Goal: Task Accomplishment & Management: Complete application form

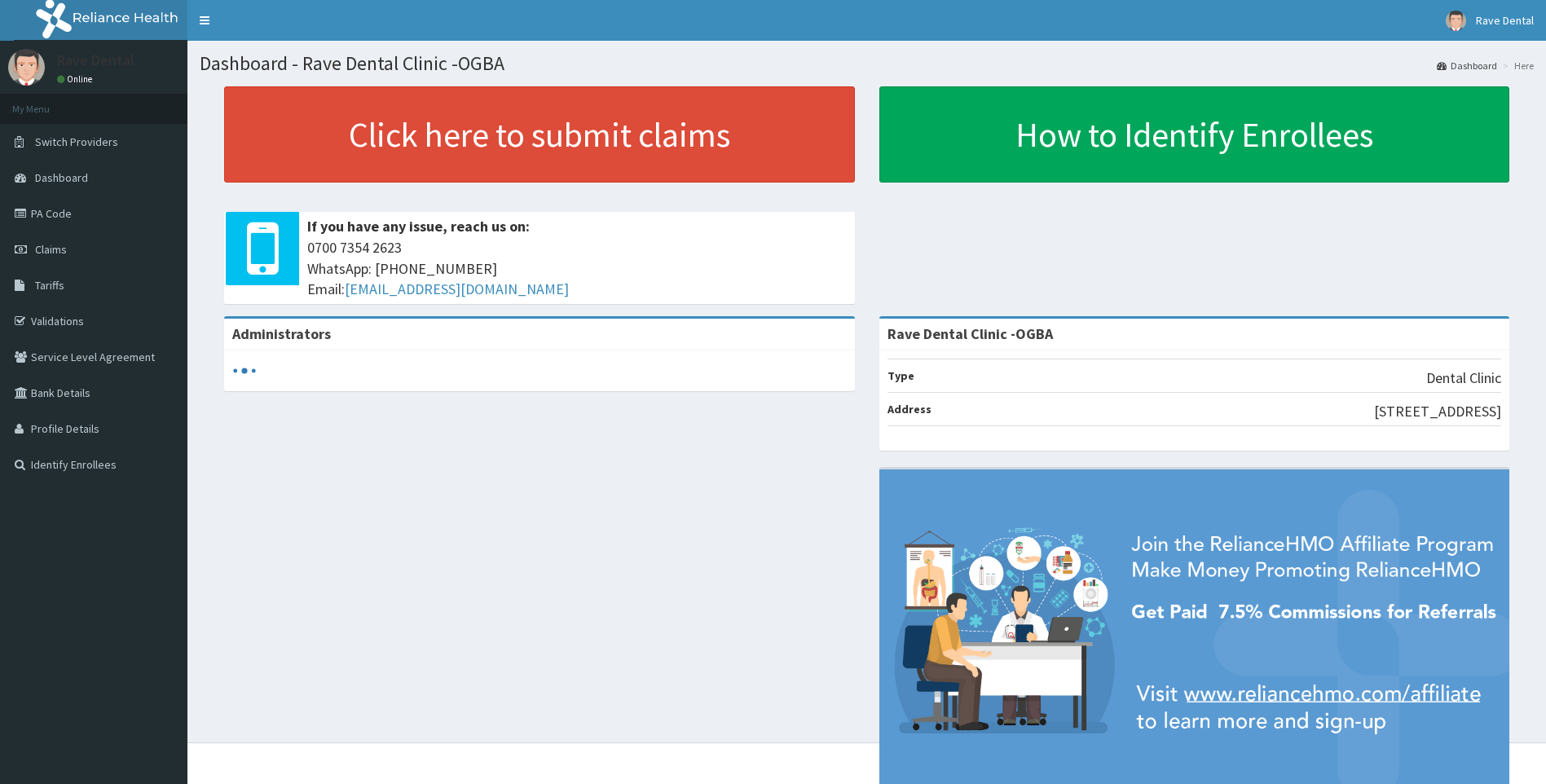
click at [77, 202] on link "PA Code" at bounding box center [94, 214] width 188 height 36
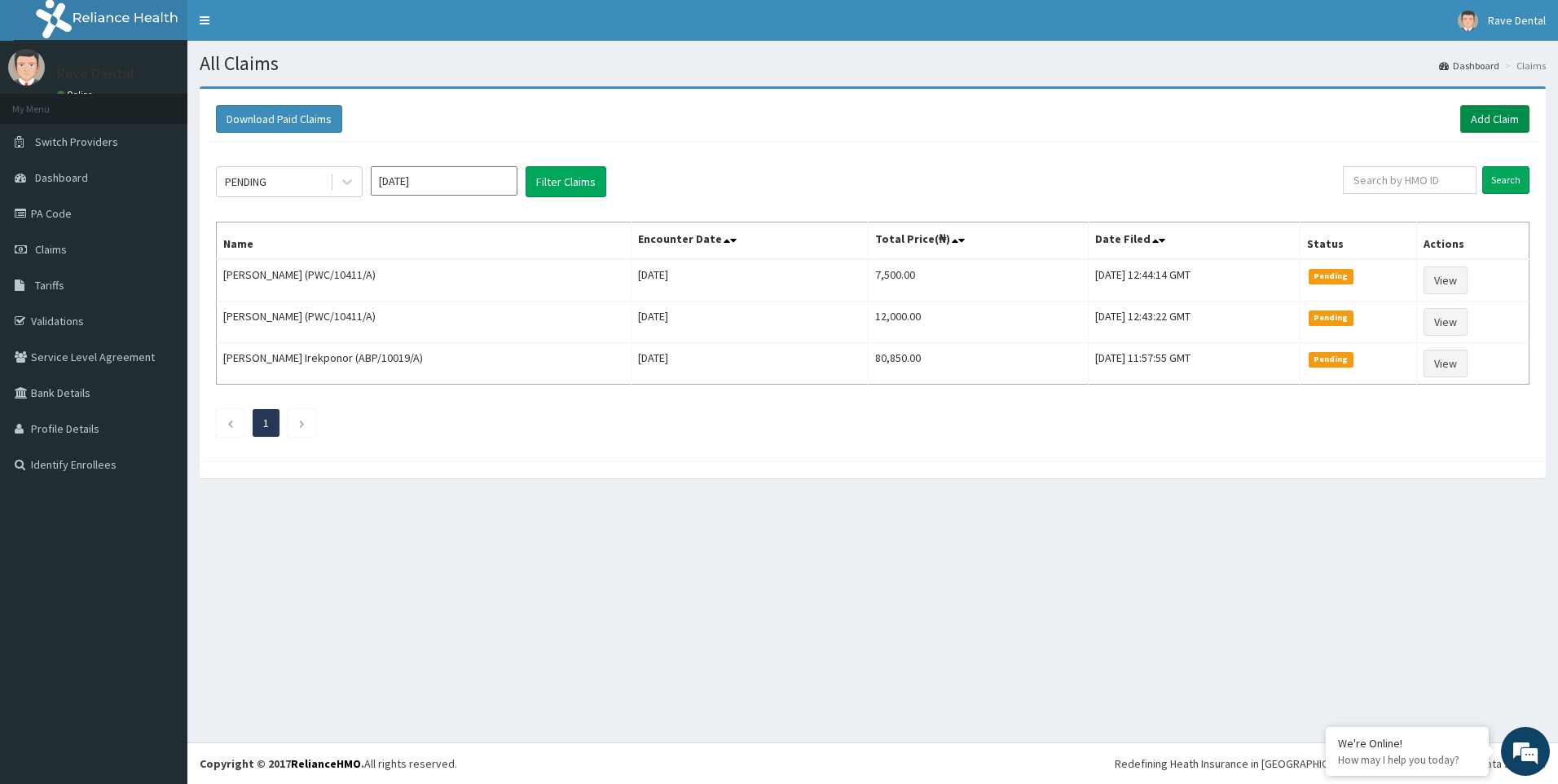
click at [1504, 120] on link "Add Claim" at bounding box center [1495, 119] width 69 height 28
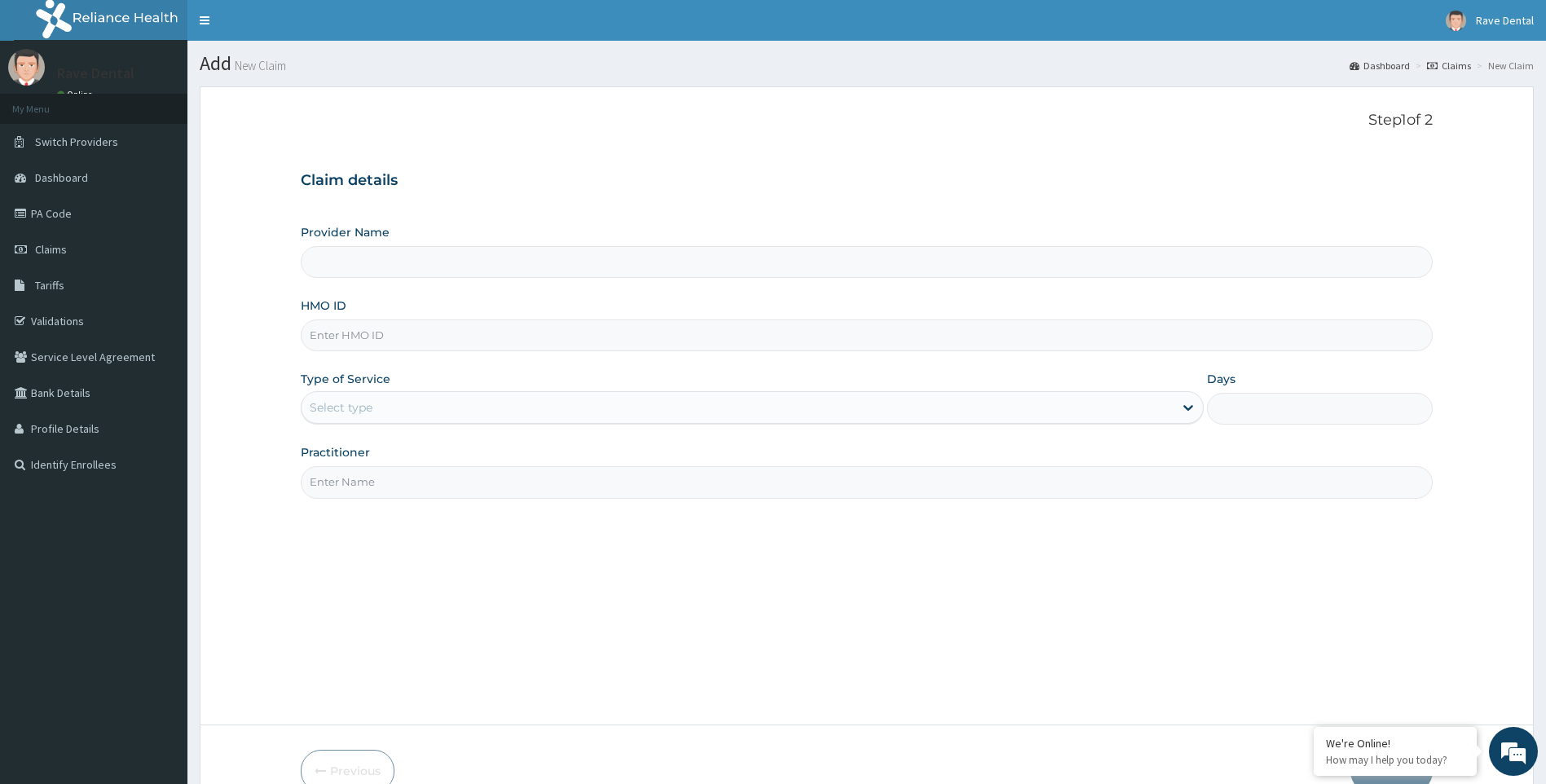
type input "Rave Dental Clinic -OGBA"
click at [351, 334] on input "HMO ID" at bounding box center [868, 336] width 1133 height 32
type input "DFD/10270/A"
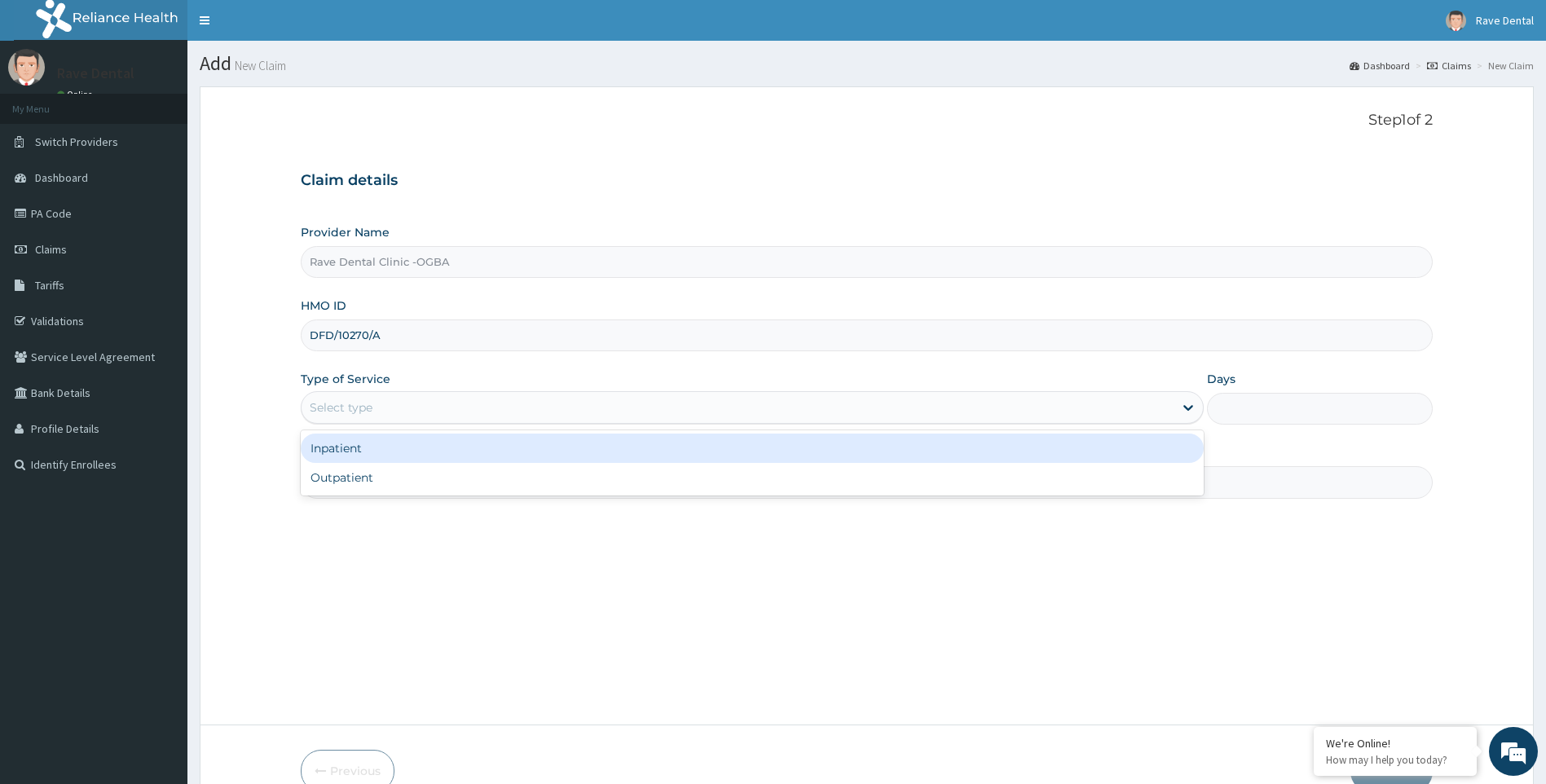
click at [417, 401] on div "Select type" at bounding box center [737, 407] width 872 height 26
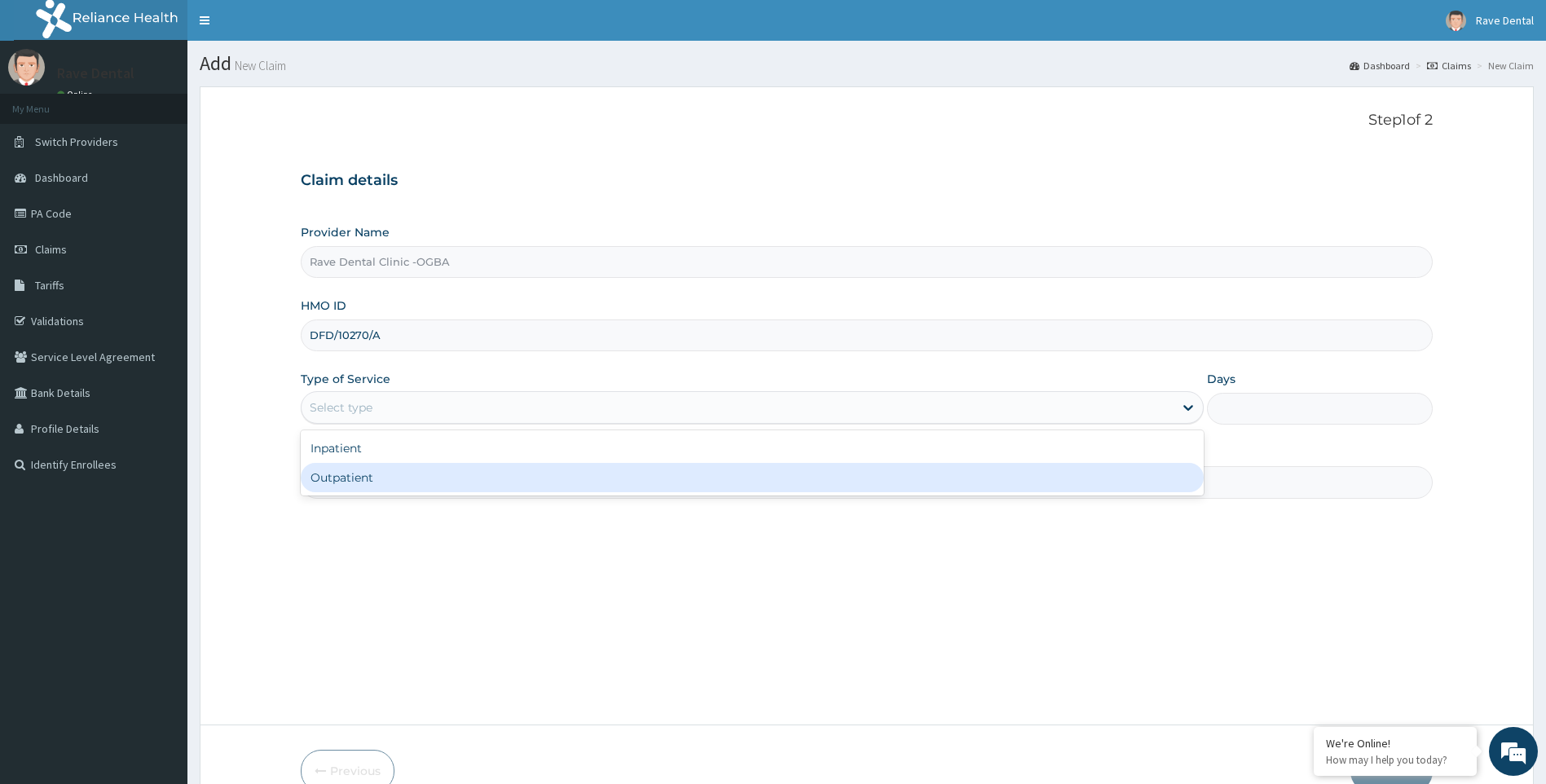
click at [408, 475] on div "Outpatient" at bounding box center [752, 476] width 903 height 29
type input "1"
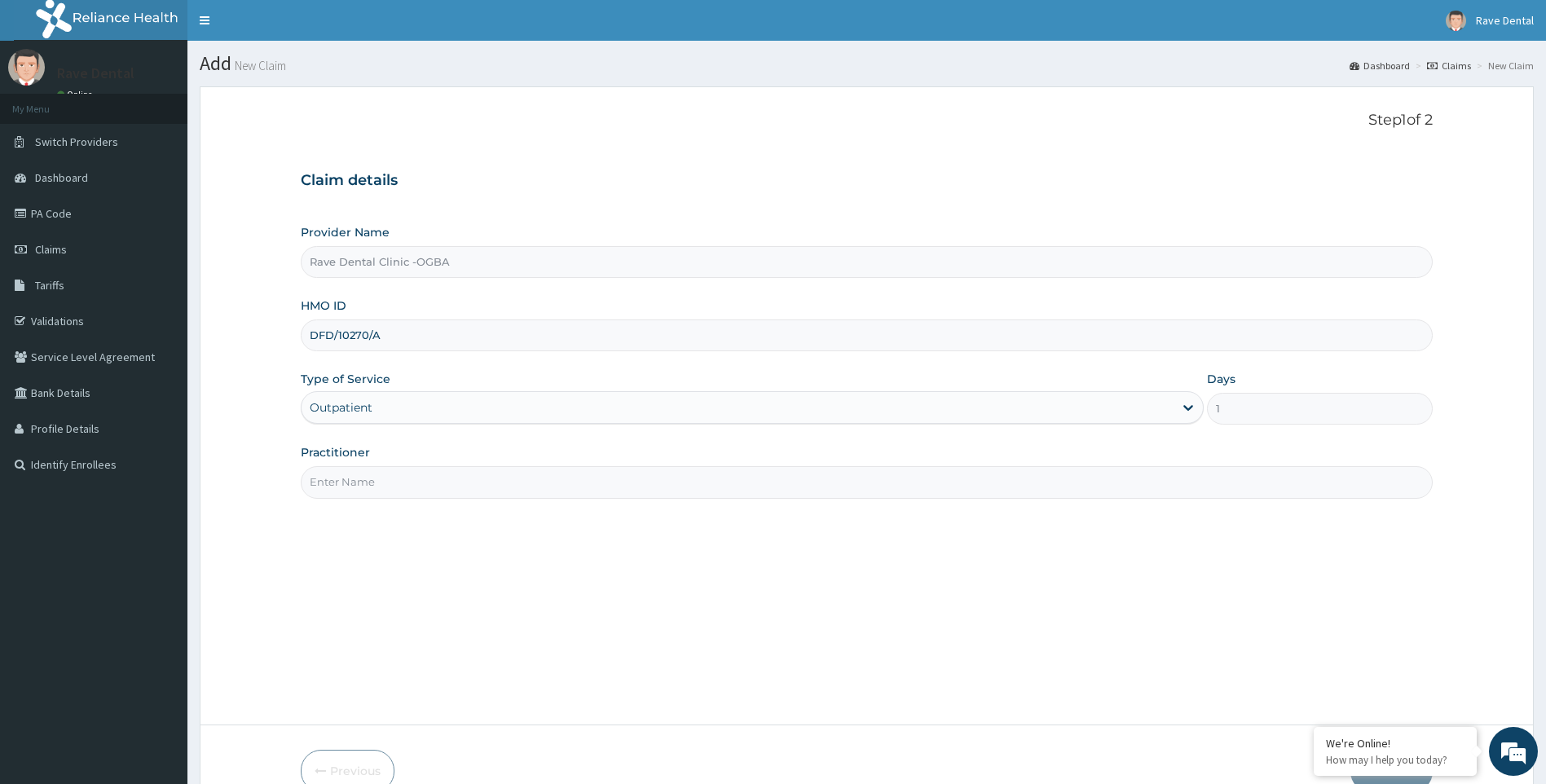
click at [408, 483] on input "Practitioner" at bounding box center [868, 482] width 1133 height 32
type input "[PERSON_NAME]"
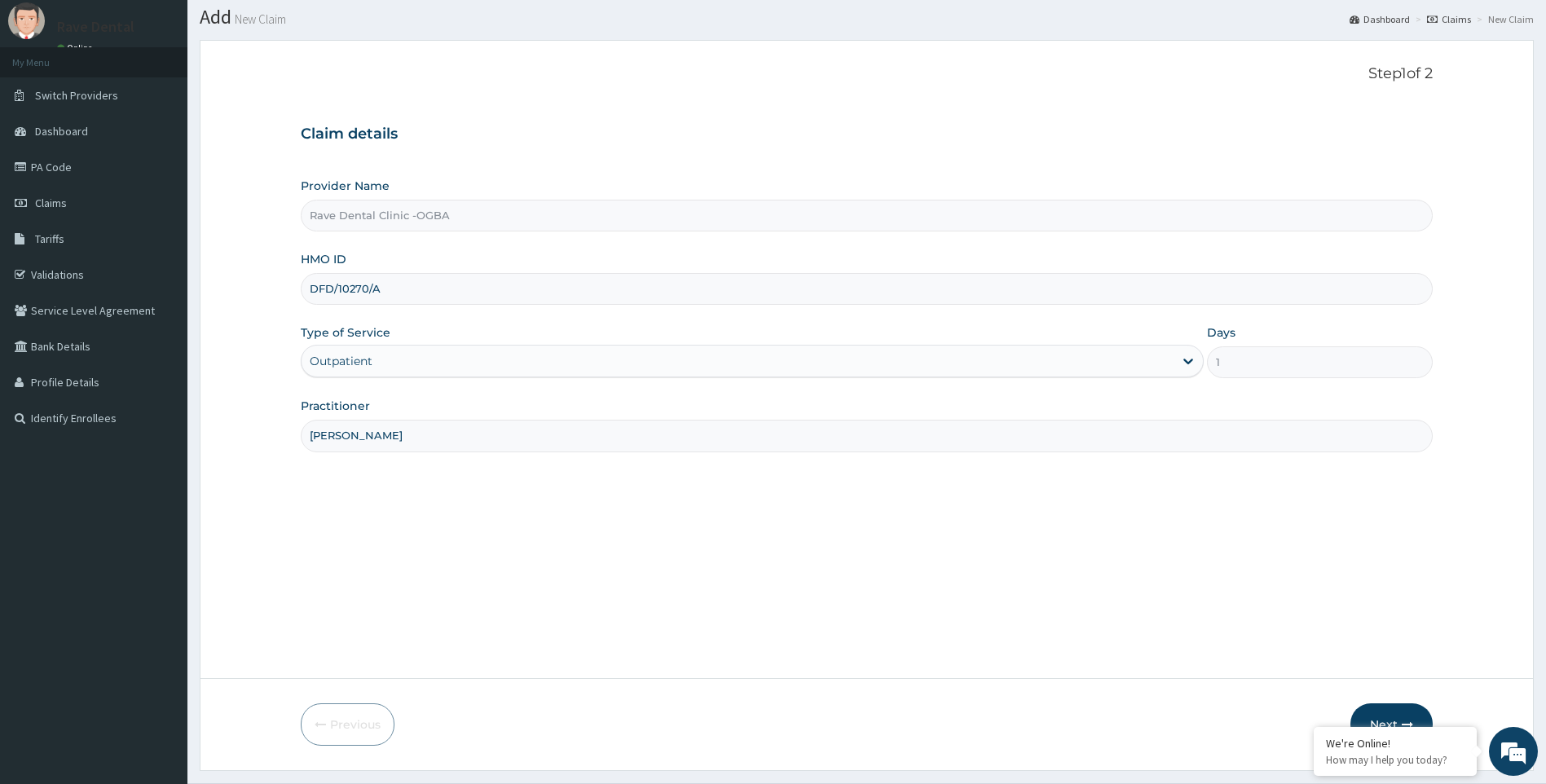
scroll to position [87, 0]
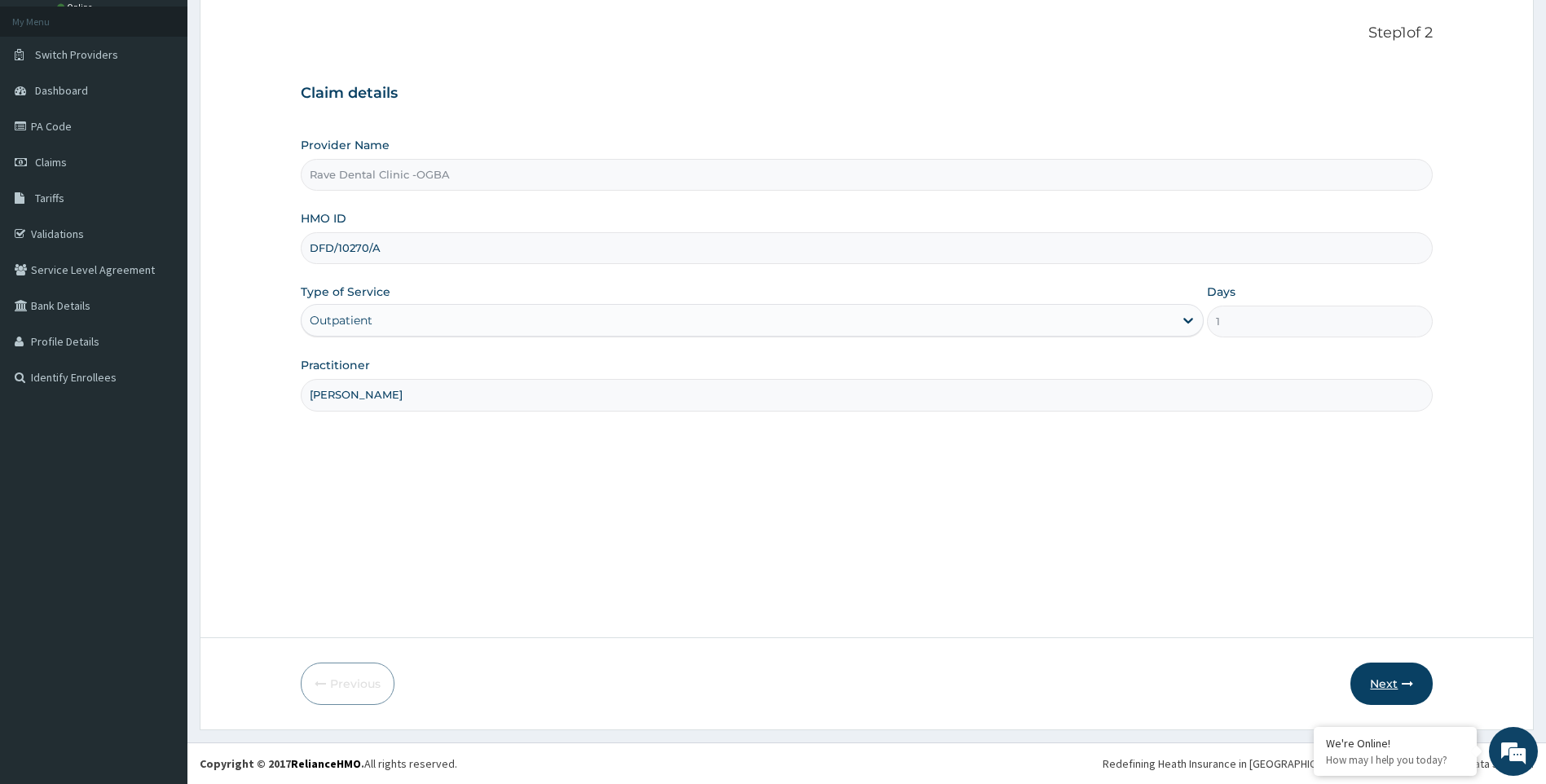
click at [1387, 697] on button "Next" at bounding box center [1392, 683] width 83 height 42
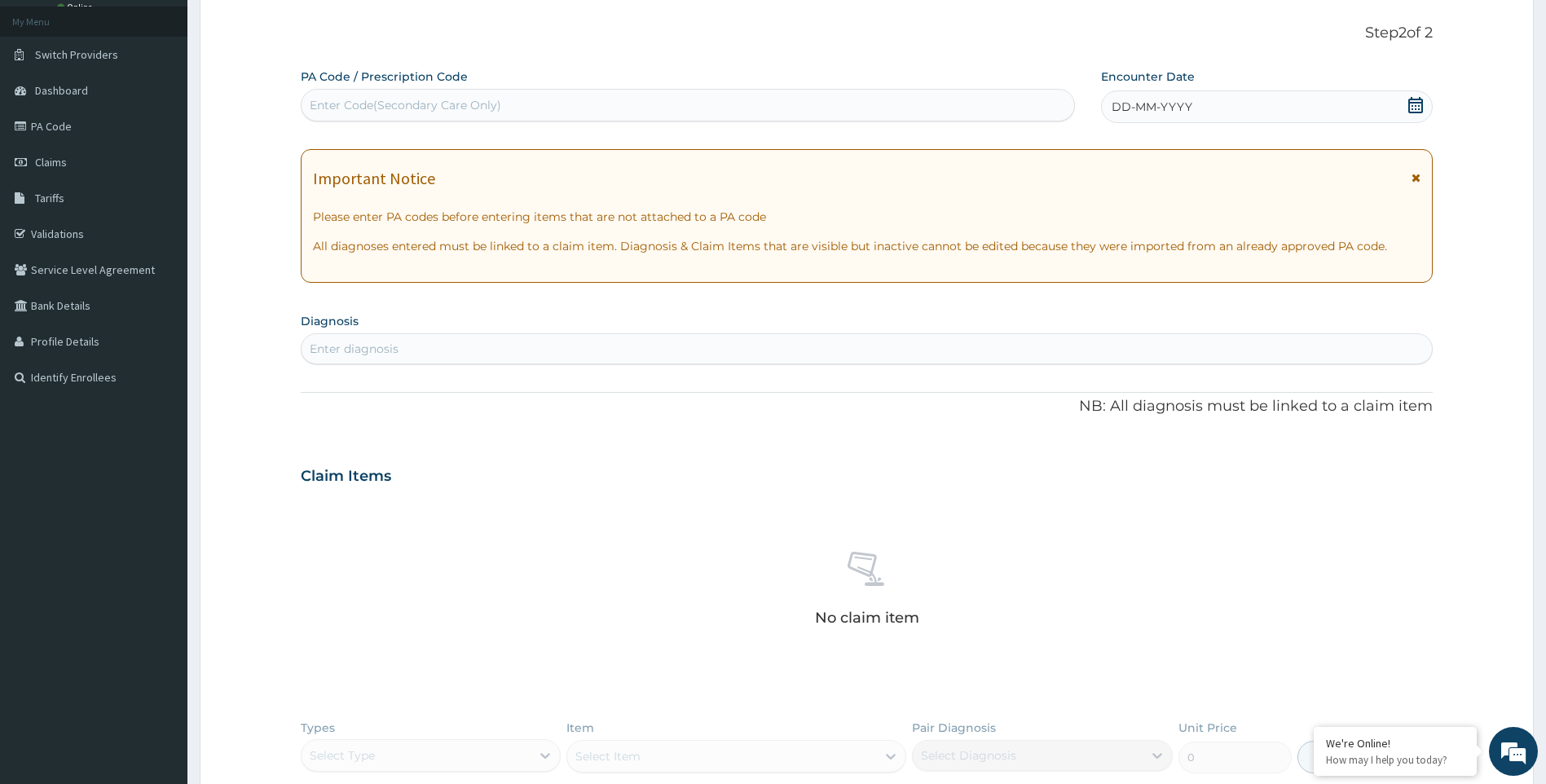
click at [372, 115] on div "Enter Code(Secondary Care Only)" at bounding box center [688, 105] width 773 height 26
type input "PA/A6270C"
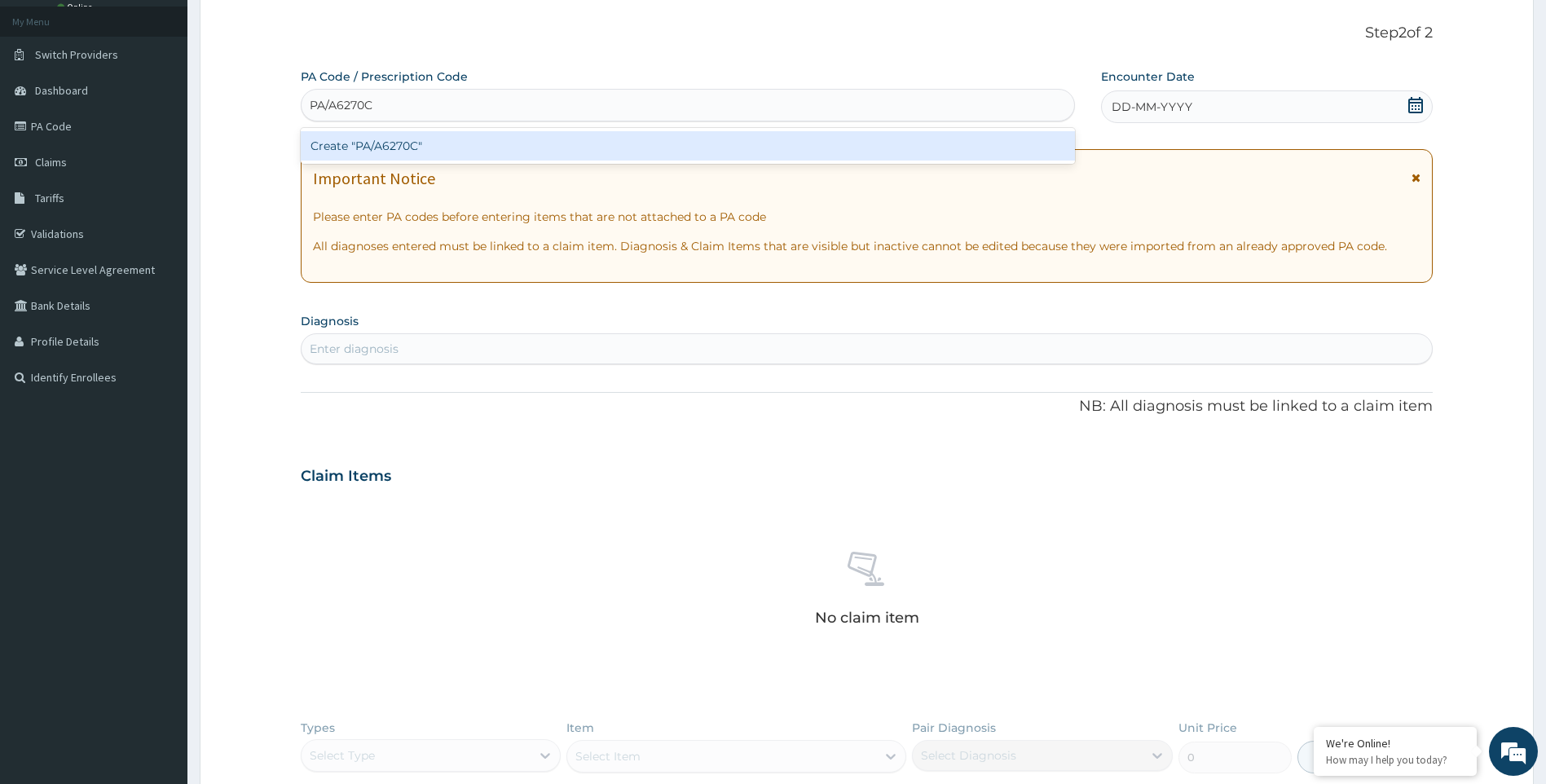
click at [450, 149] on div "Create "PA/A6270C"" at bounding box center [688, 145] width 774 height 29
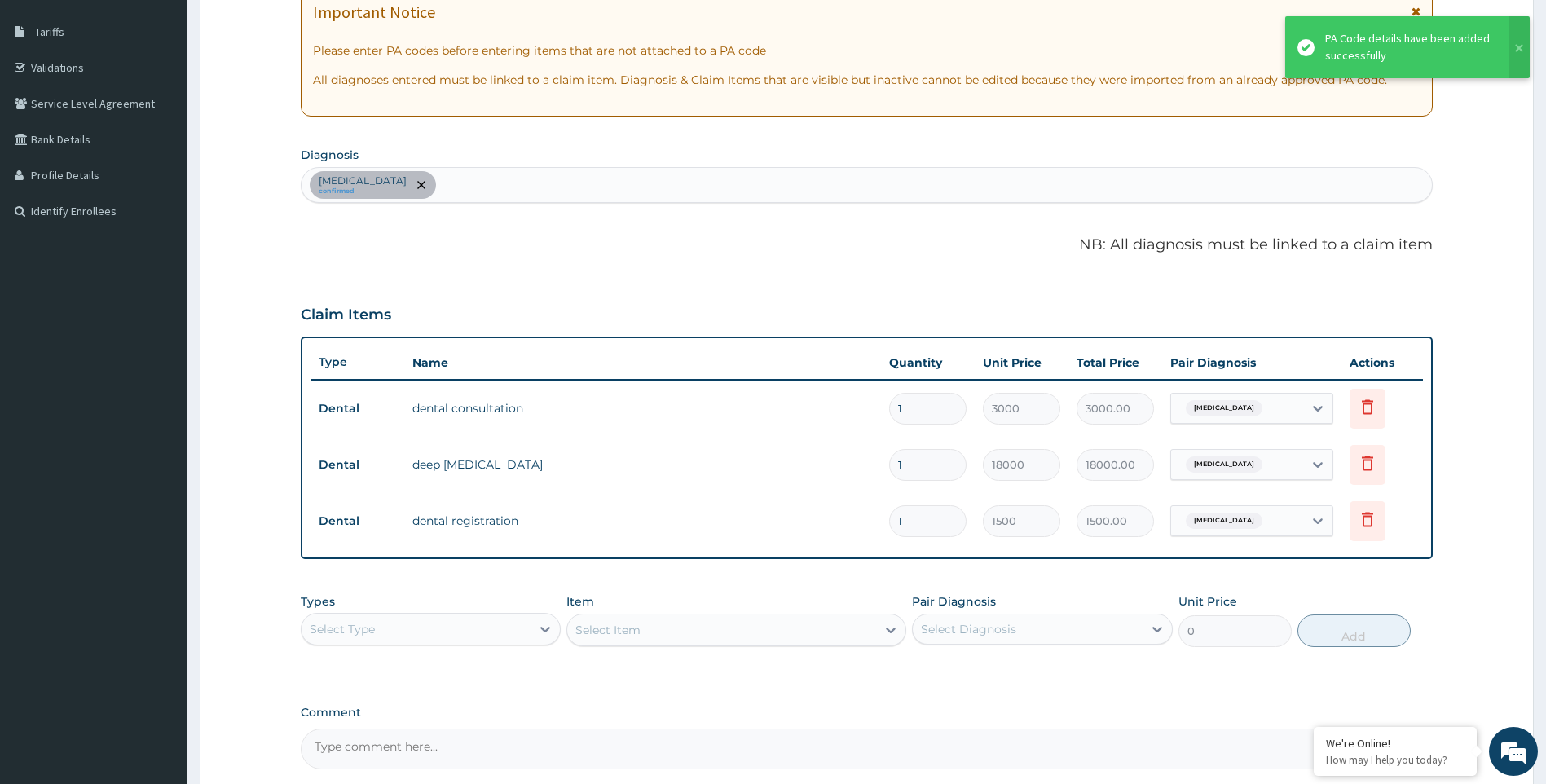
scroll to position [410, 0]
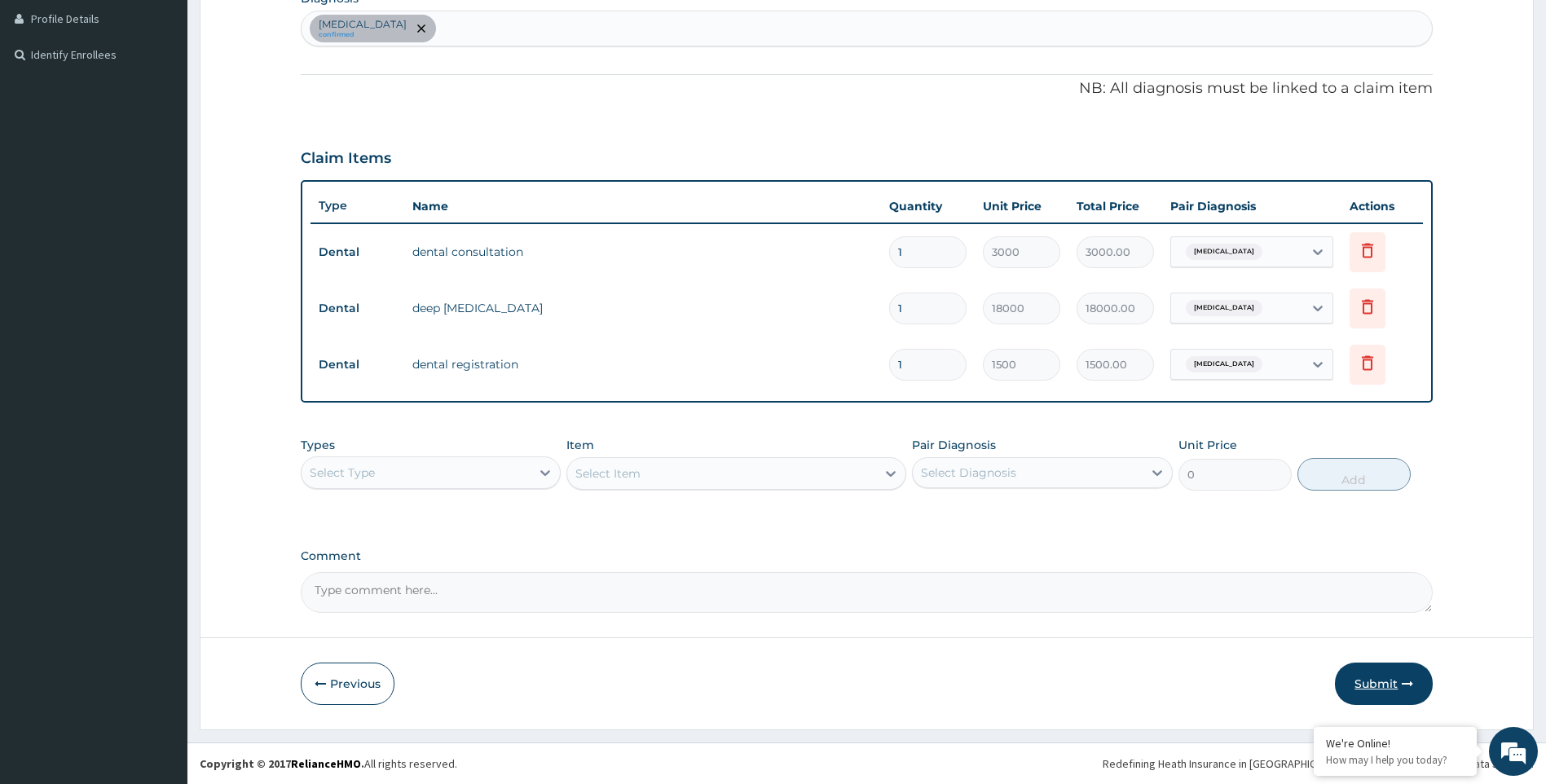
click at [1397, 679] on button "Submit" at bounding box center [1384, 683] width 98 height 42
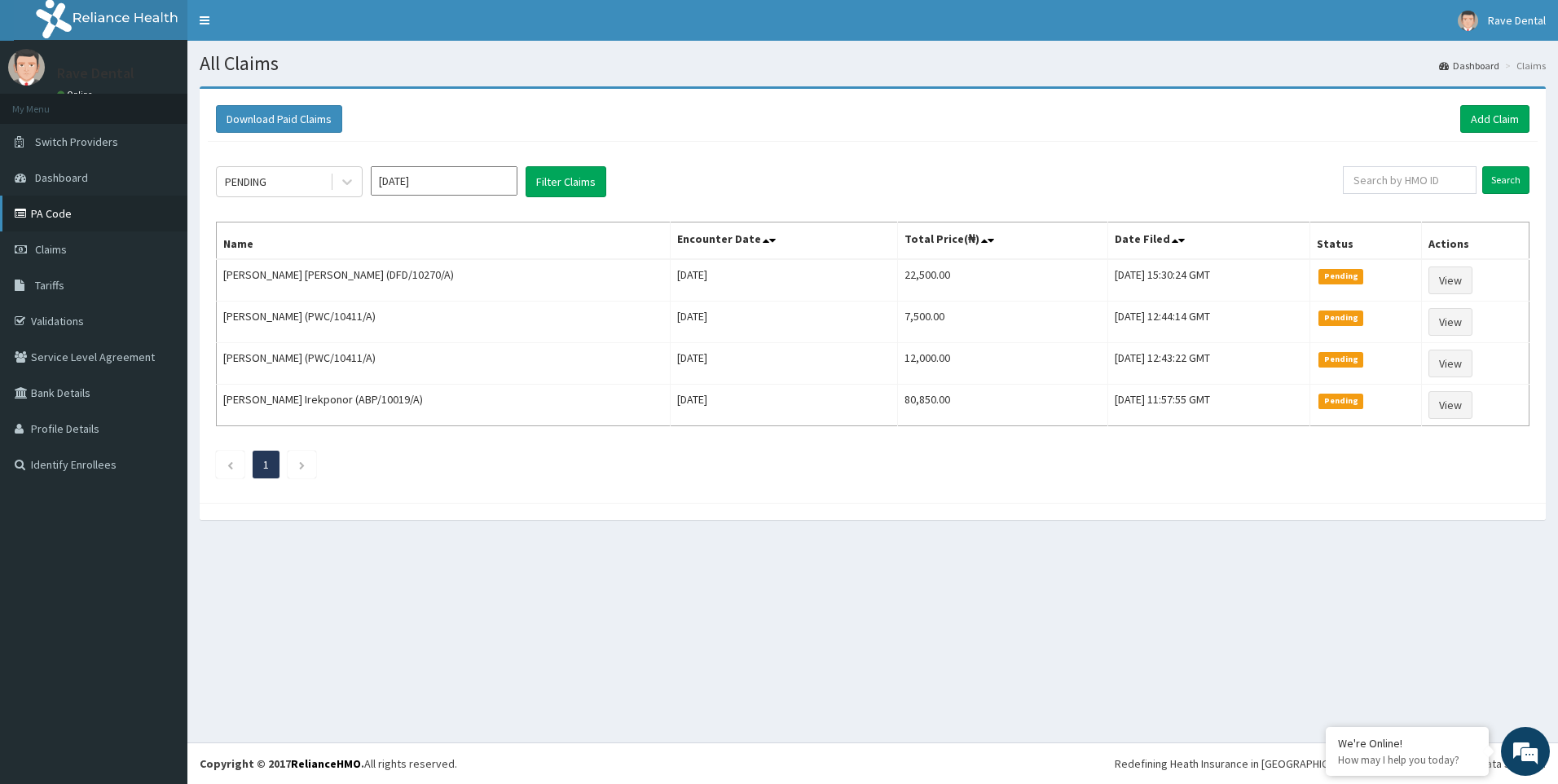
click at [52, 216] on link "PA Code" at bounding box center [94, 214] width 188 height 36
click at [1519, 121] on link "Add Claim" at bounding box center [1495, 119] width 69 height 28
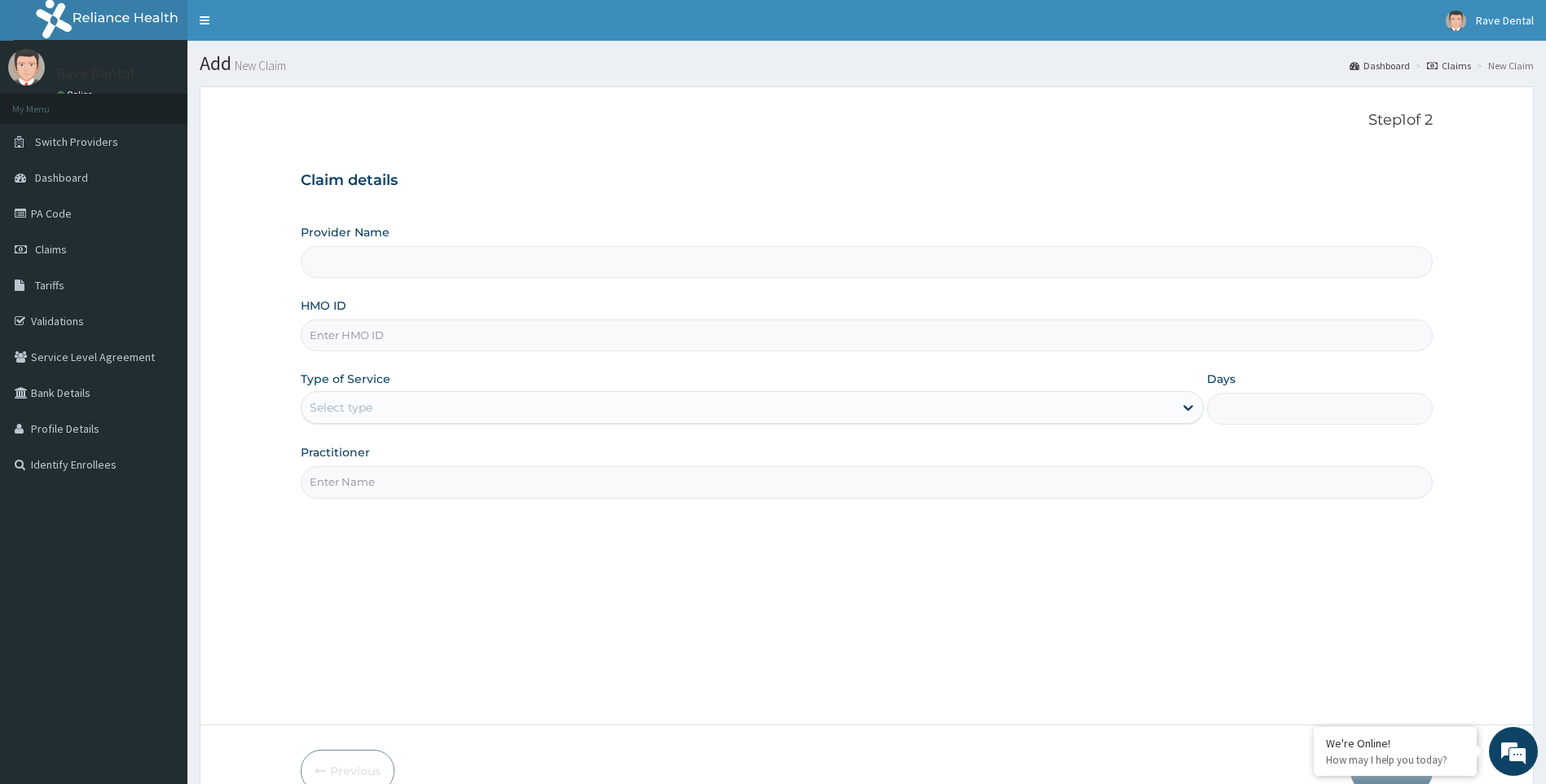
type input "Rave Dental Clinic -OGBA"
click at [374, 339] on input "HMO ID" at bounding box center [868, 336] width 1133 height 32
type input "XIM/10011/A"
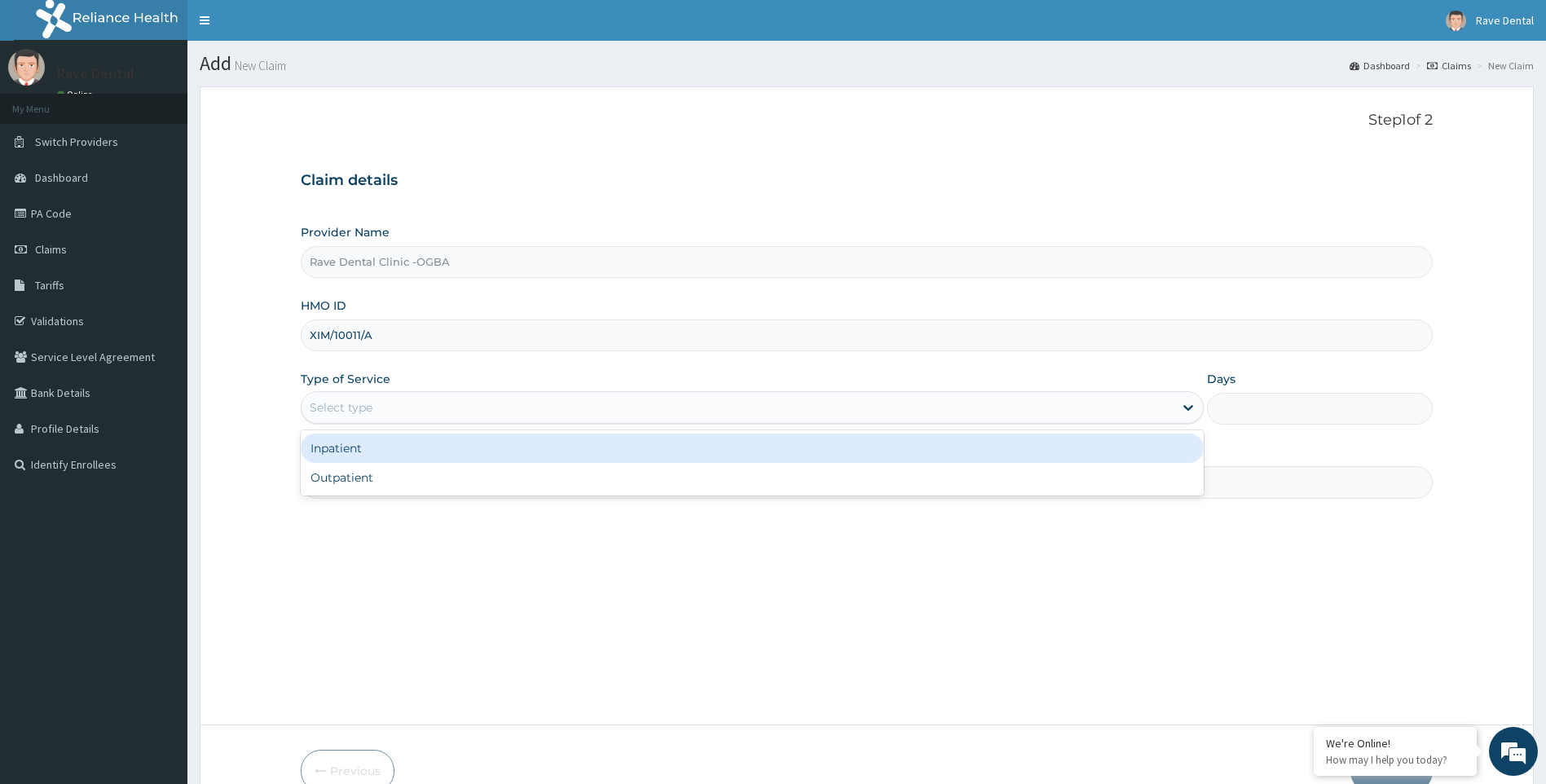
click at [473, 393] on div "Select type" at bounding box center [752, 407] width 903 height 33
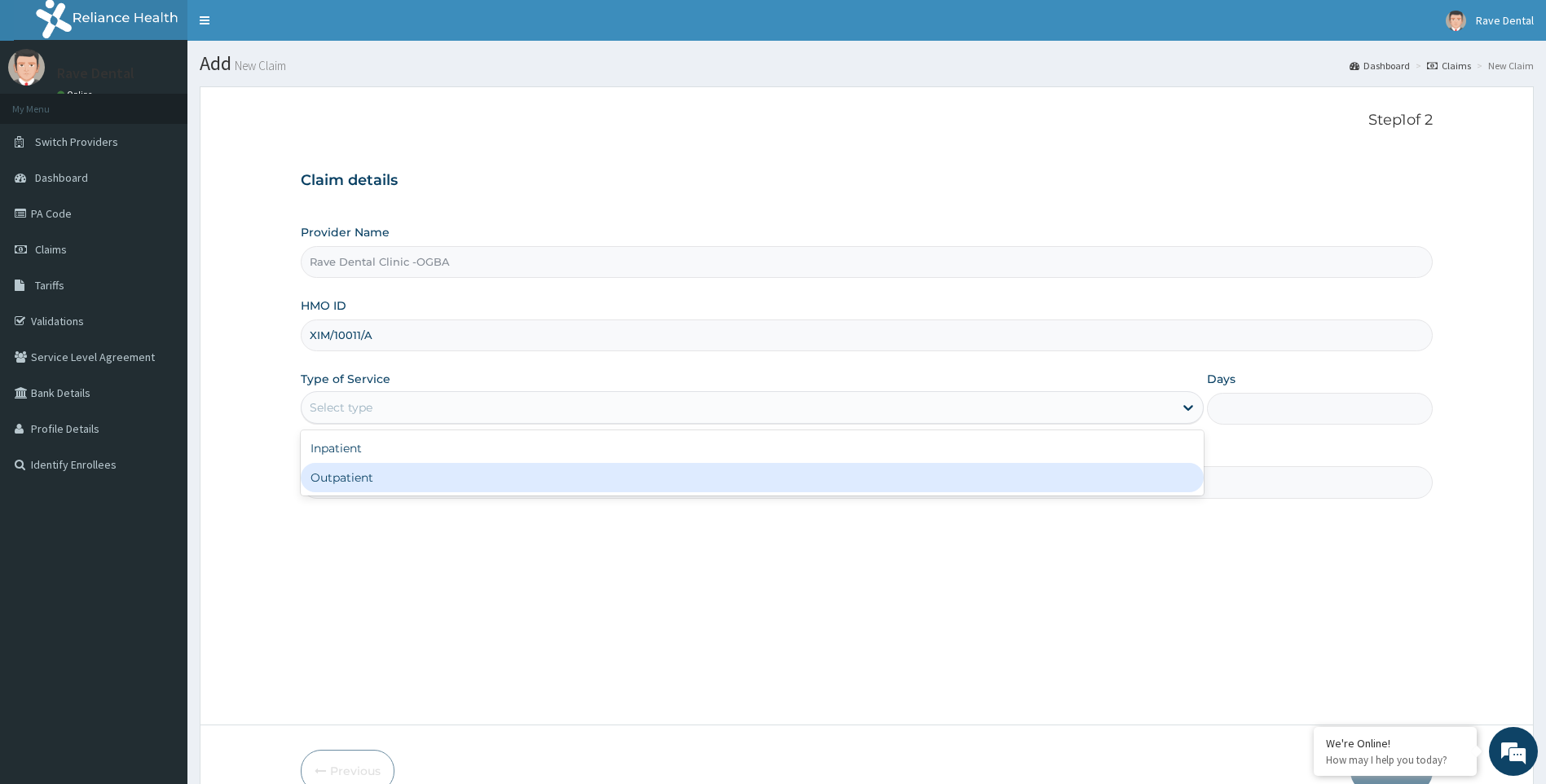
click at [438, 487] on div "Outpatient" at bounding box center [752, 476] width 903 height 29
type input "1"
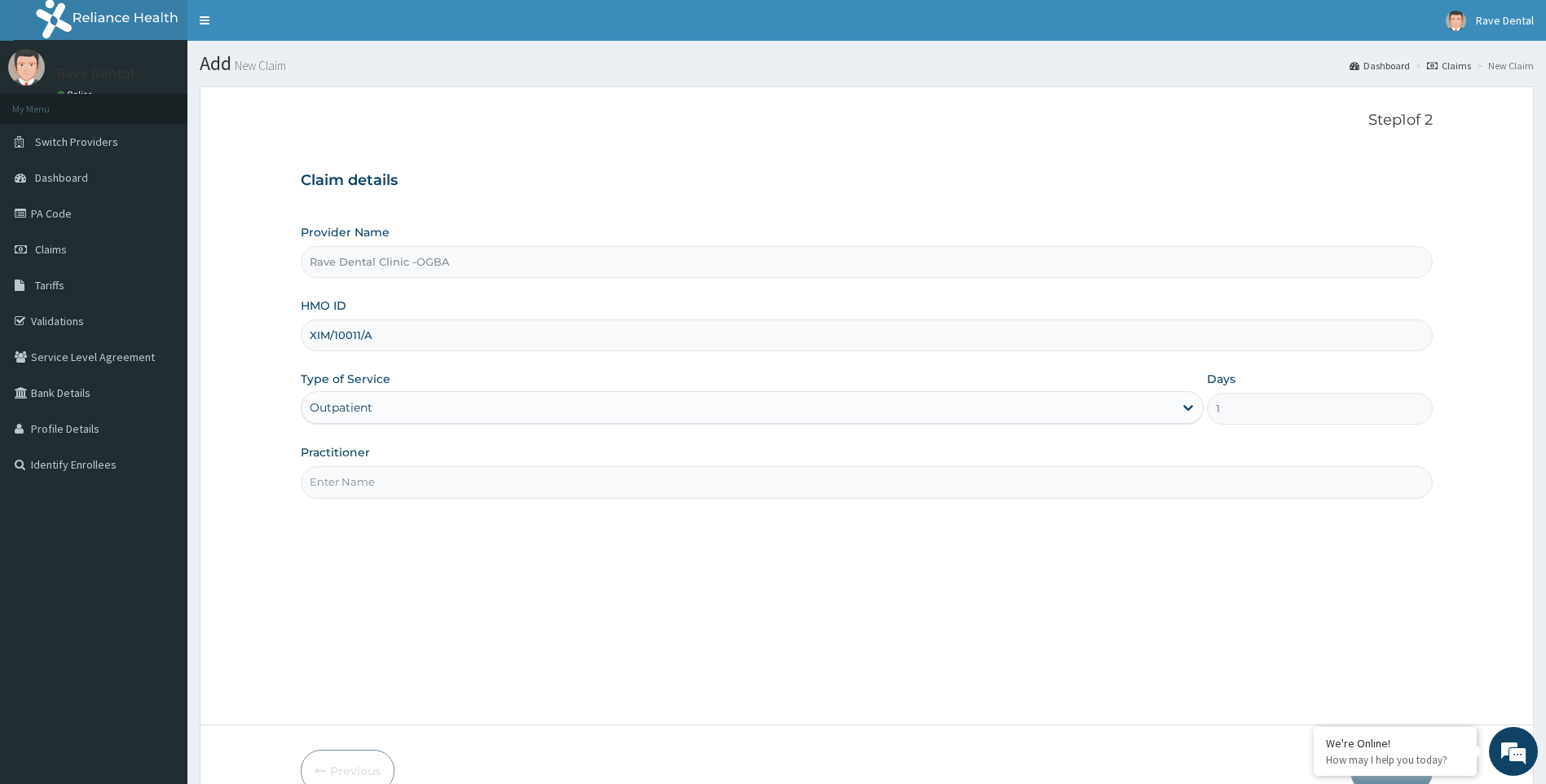
click at [386, 484] on input "Practitioner" at bounding box center [868, 482] width 1133 height 32
type input "[PERSON_NAME]"
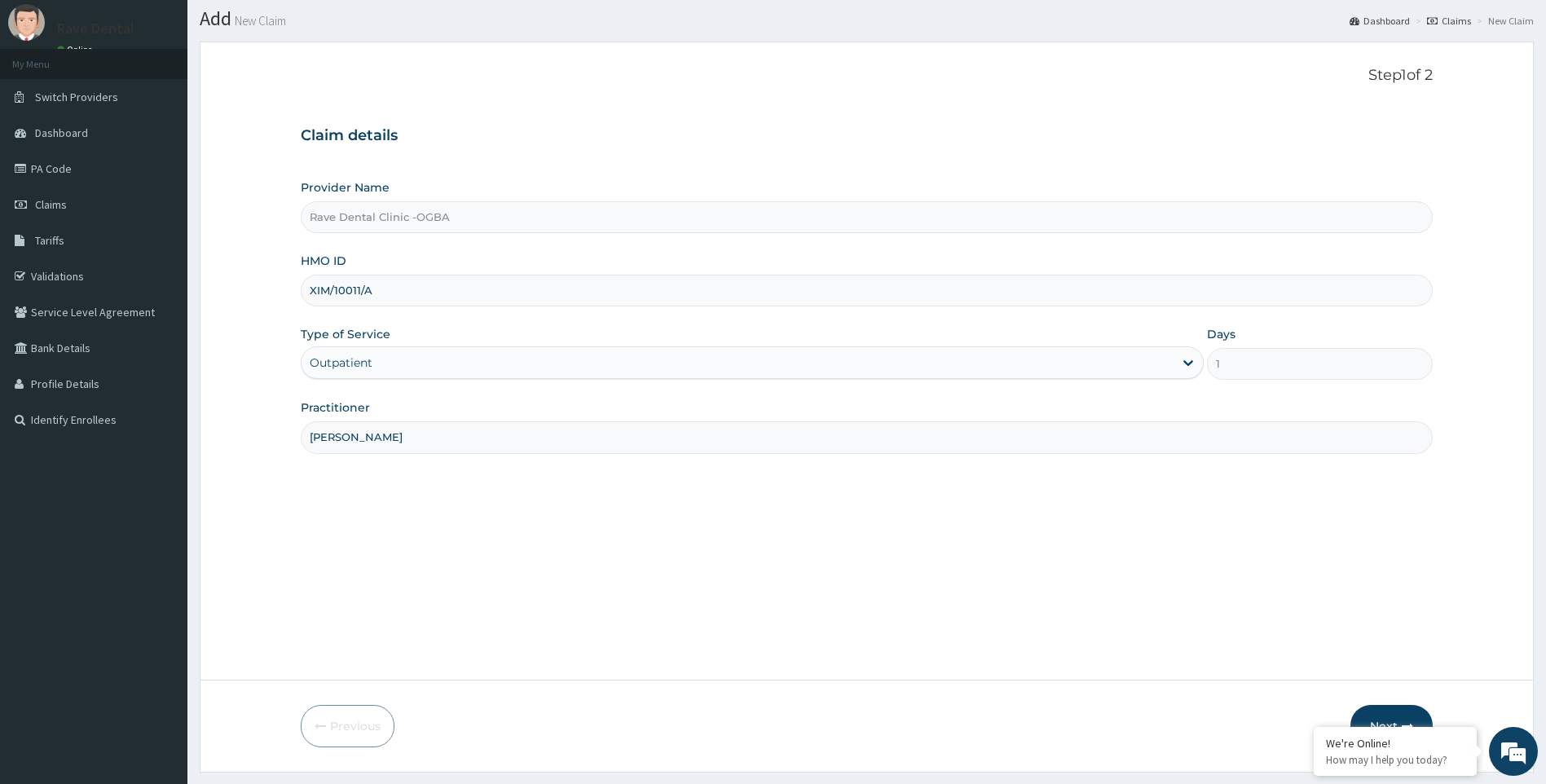
scroll to position [87, 0]
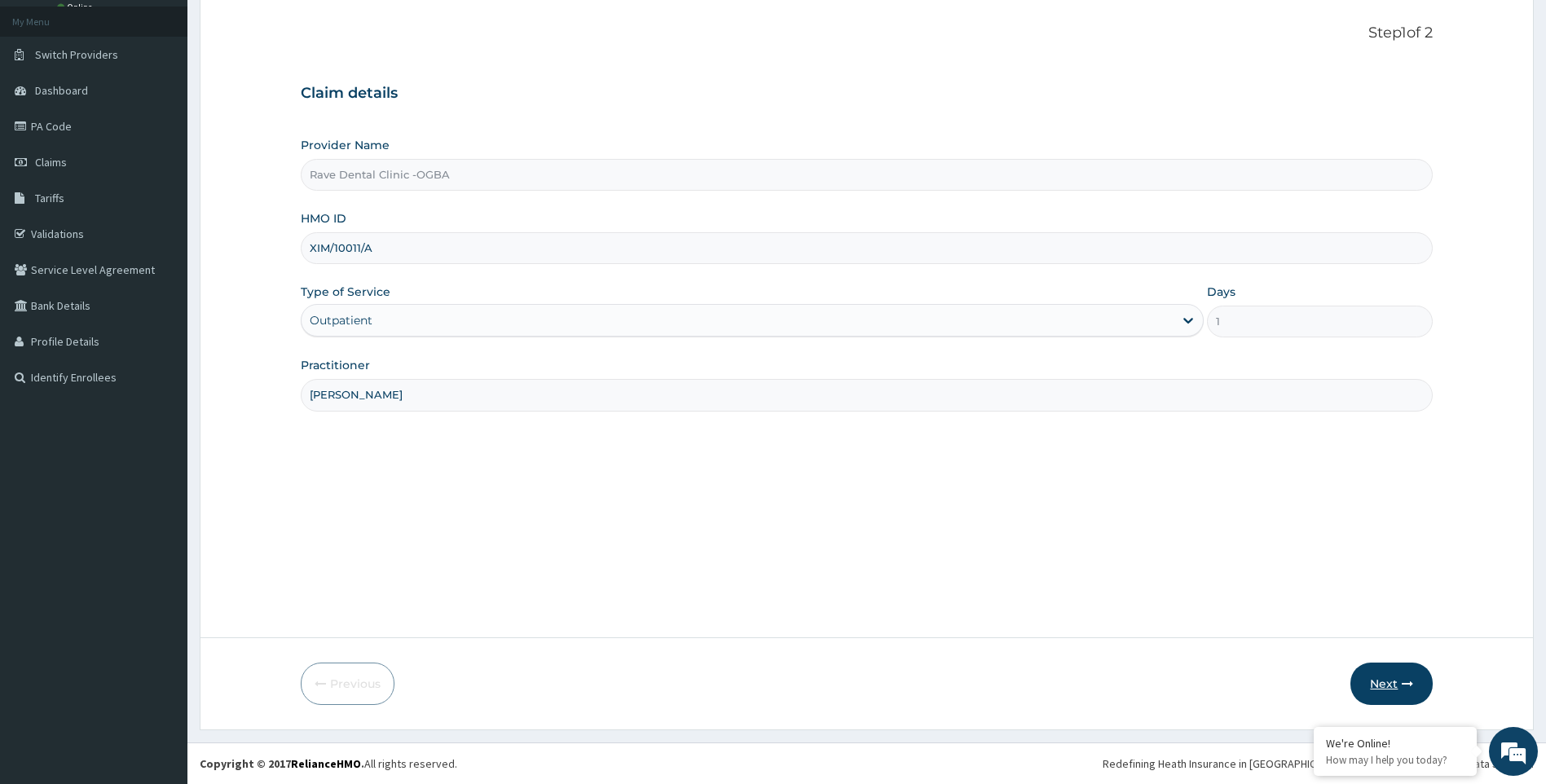
click at [1382, 679] on button "Next" at bounding box center [1392, 683] width 83 height 42
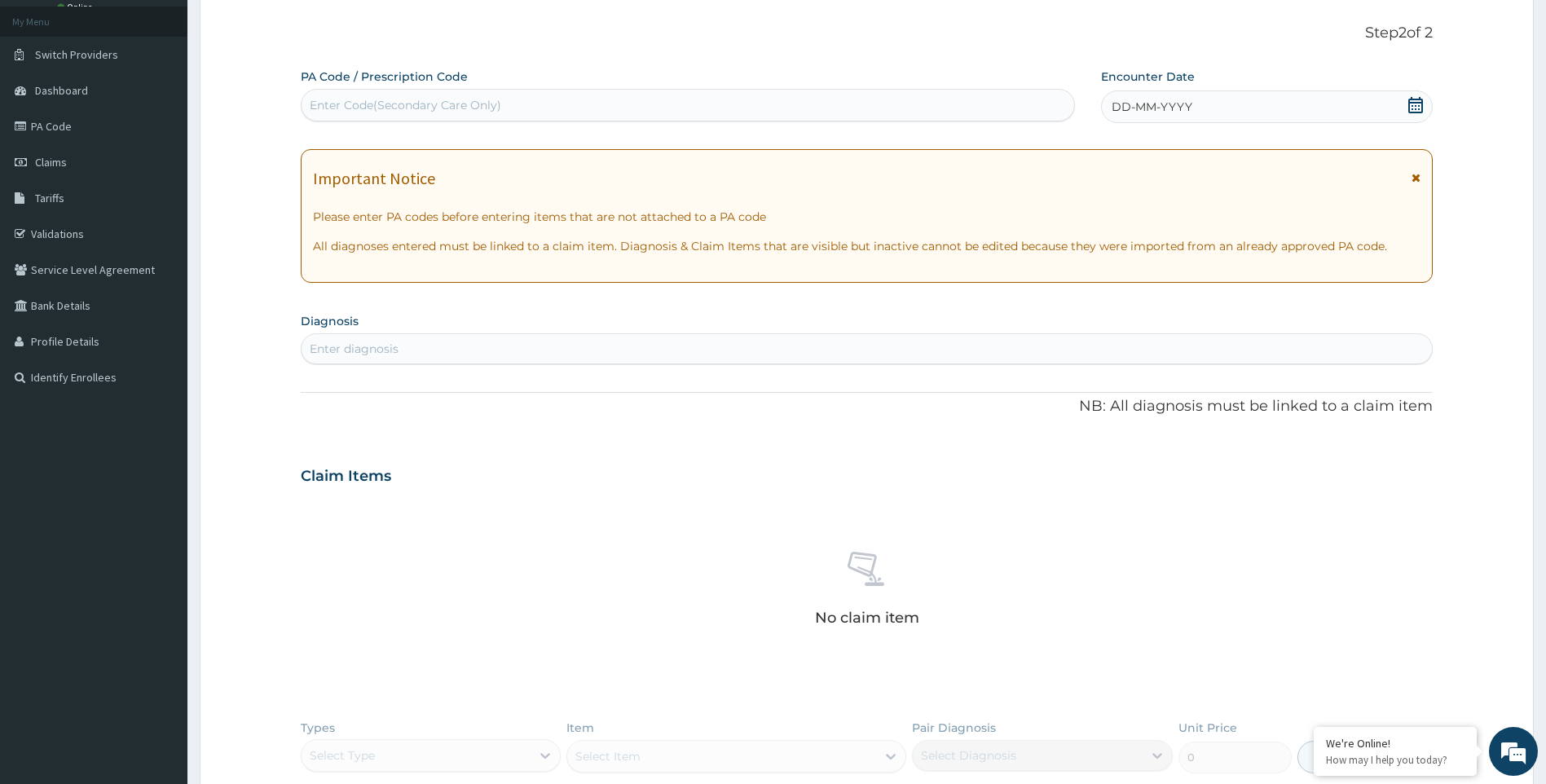
click at [335, 103] on div "Enter Code(Secondary Care Only)" at bounding box center [405, 104] width 191 height 16
type input "PA/6F25FD"
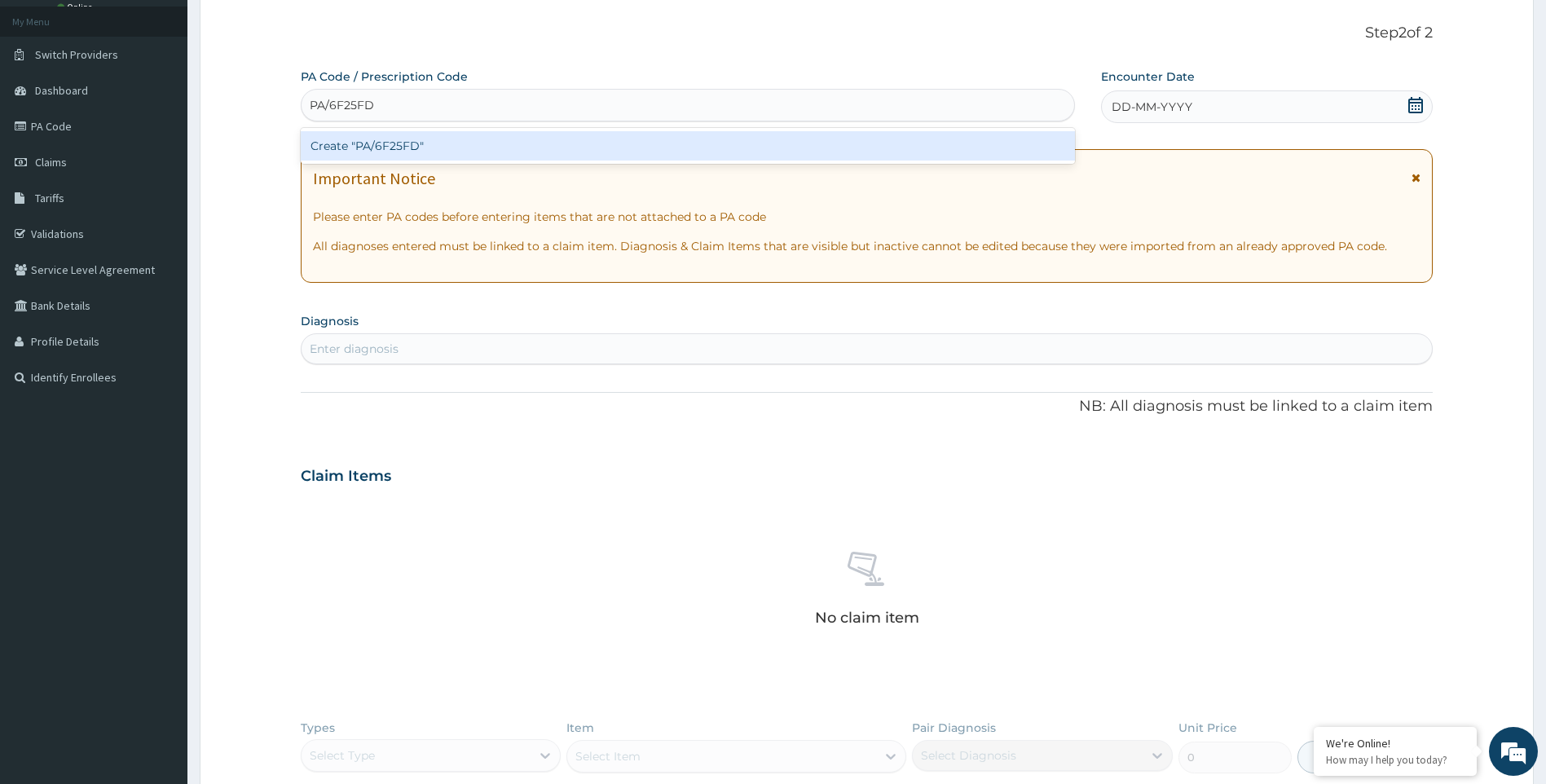
click at [401, 152] on div "Create "PA/6F25FD"" at bounding box center [688, 145] width 774 height 29
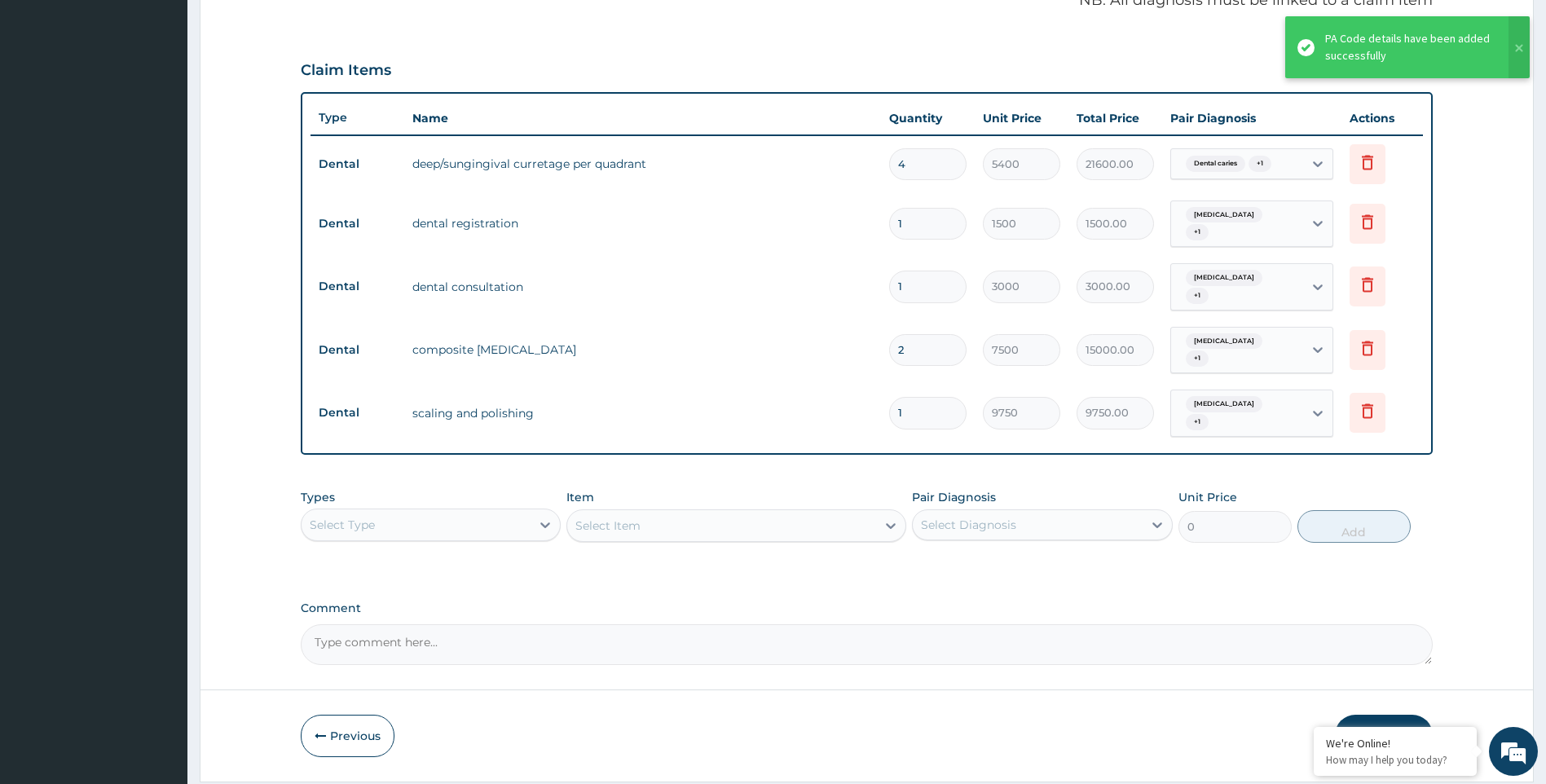
scroll to position [522, 0]
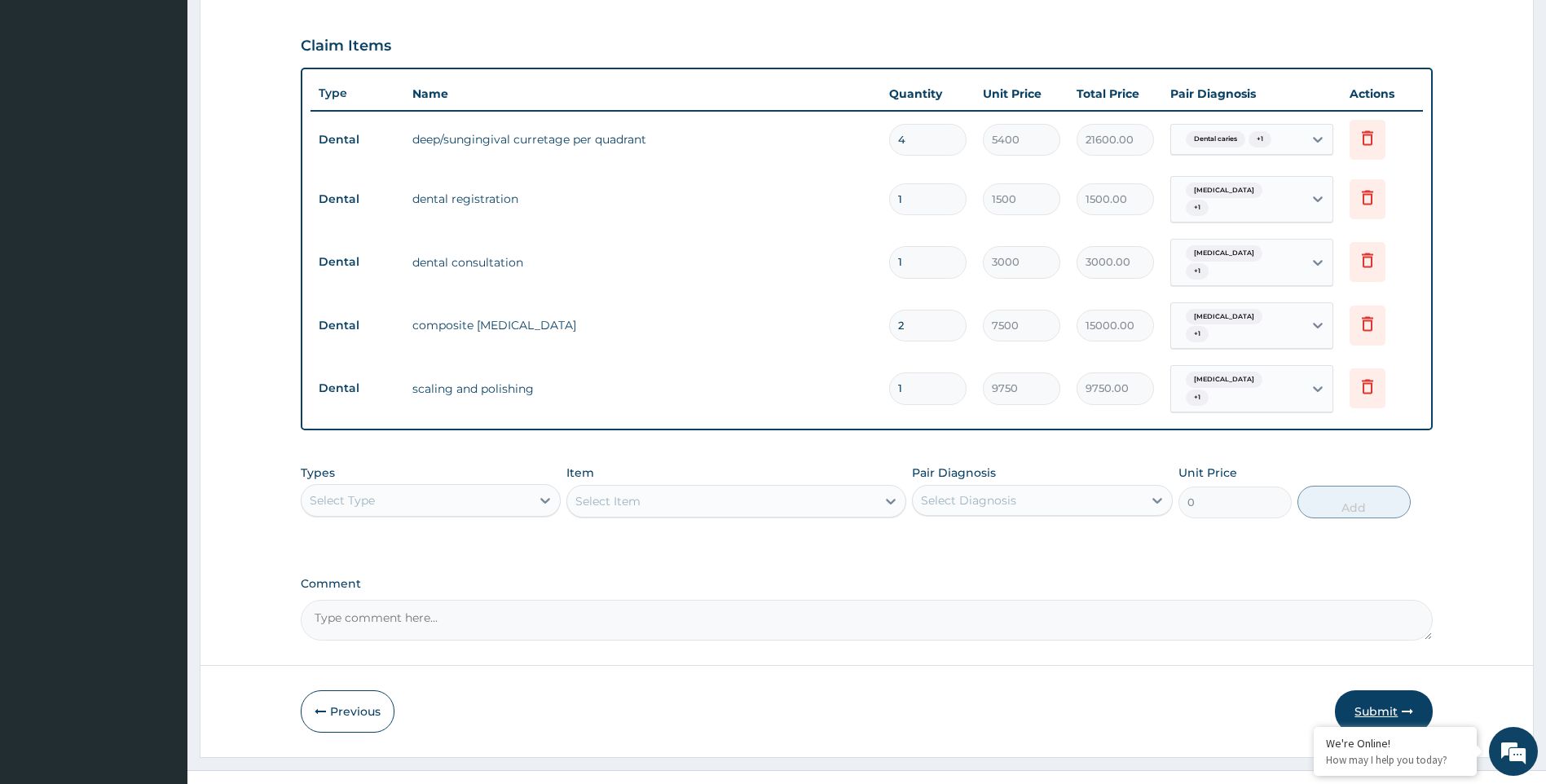
click at [1395, 690] on button "Submit" at bounding box center [1384, 711] width 98 height 42
